Goal: Navigation & Orientation: Find specific page/section

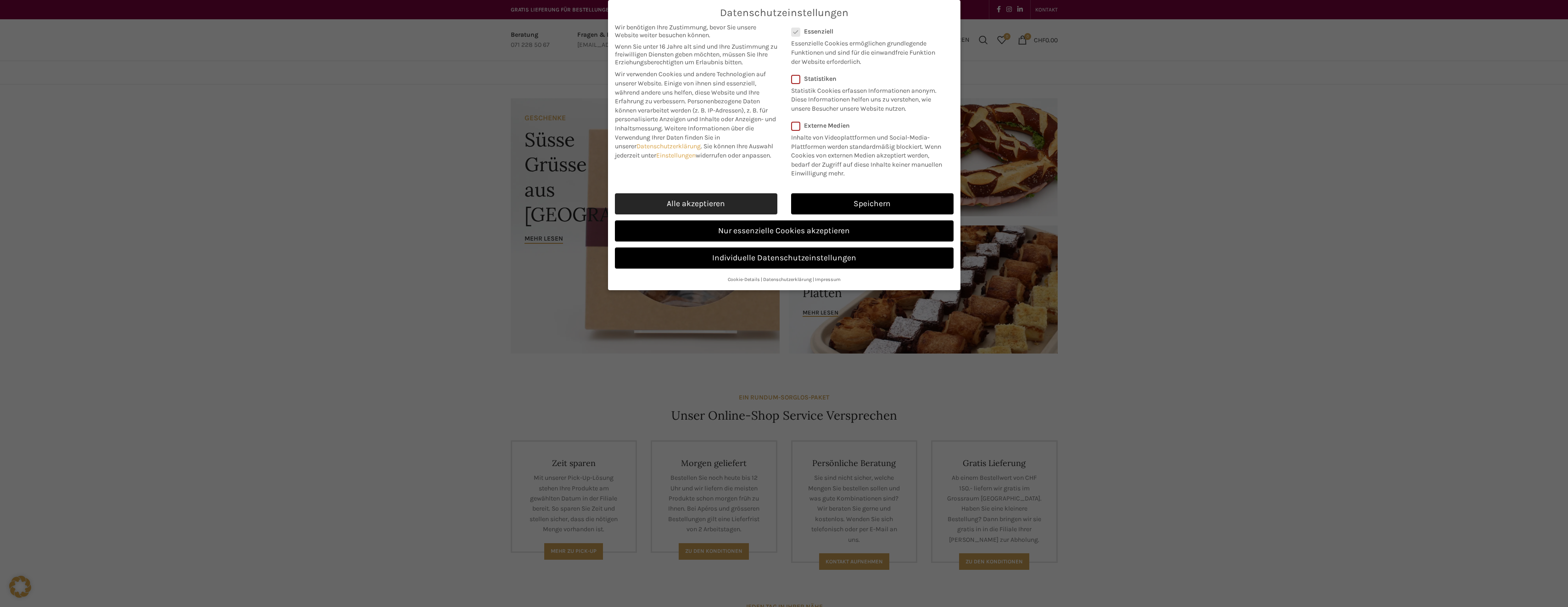
click at [662, 202] on link "Alle akzeptieren" at bounding box center [696, 203] width 163 height 21
checkbox input "true"
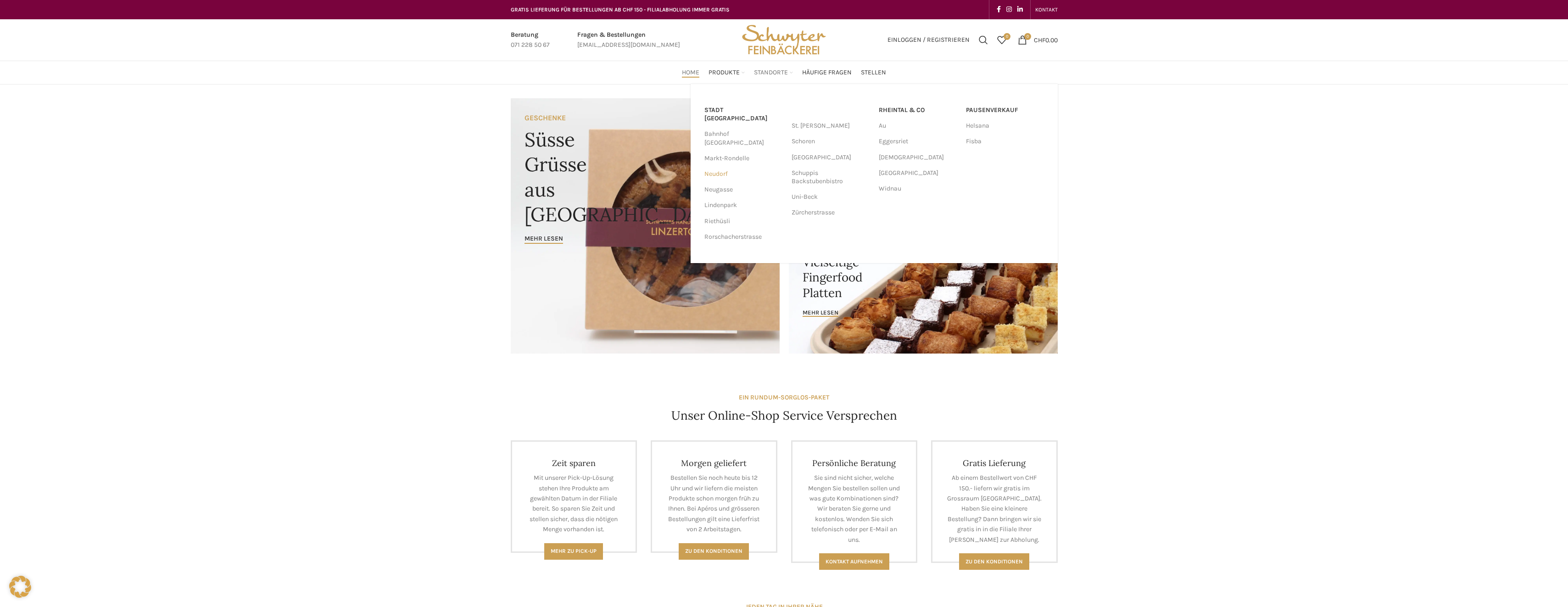
click at [725, 167] on link "Neudorf" at bounding box center [743, 175] width 78 height 16
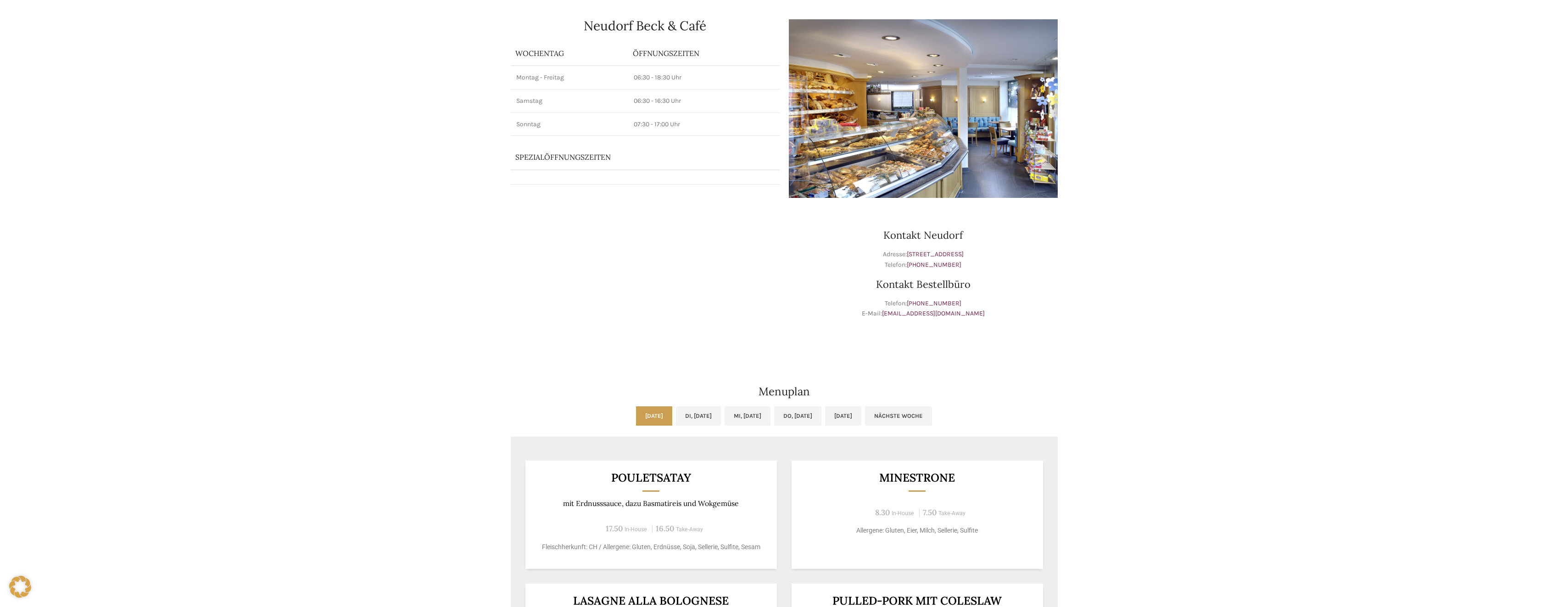
scroll to position [46, 0]
